Goal: Go to known website

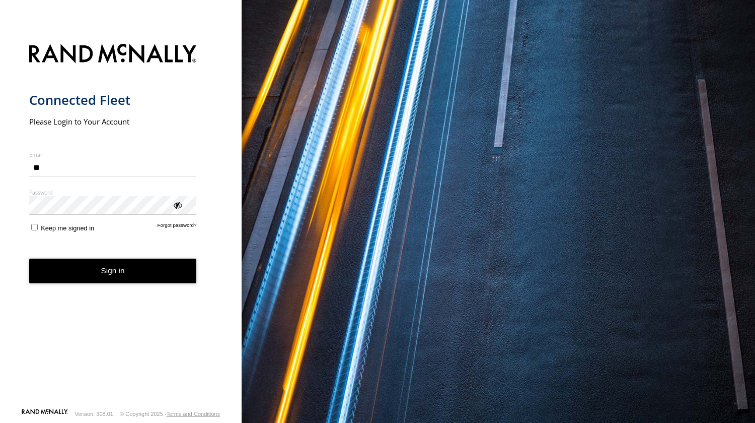
type input "*"
type input "**********"
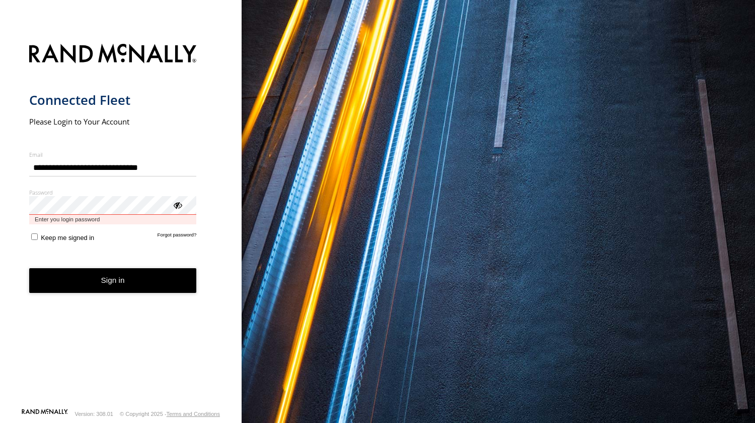
click at [29, 268] on button "Sign in" at bounding box center [113, 280] width 168 height 25
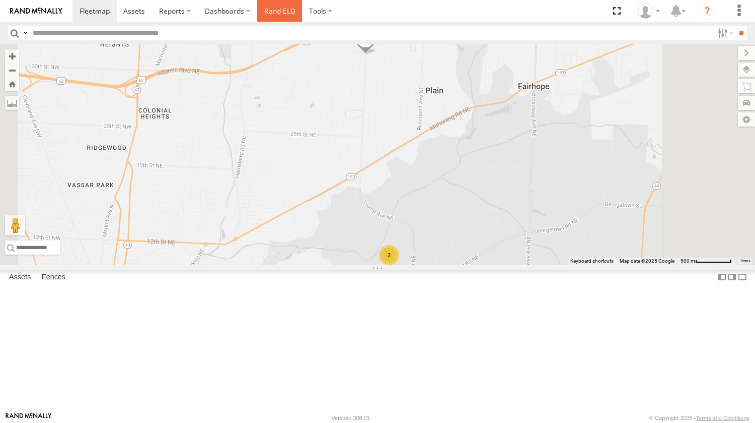
click at [283, 12] on link "Rand ELD" at bounding box center [279, 11] width 45 height 22
